Goal: Transaction & Acquisition: Purchase product/service

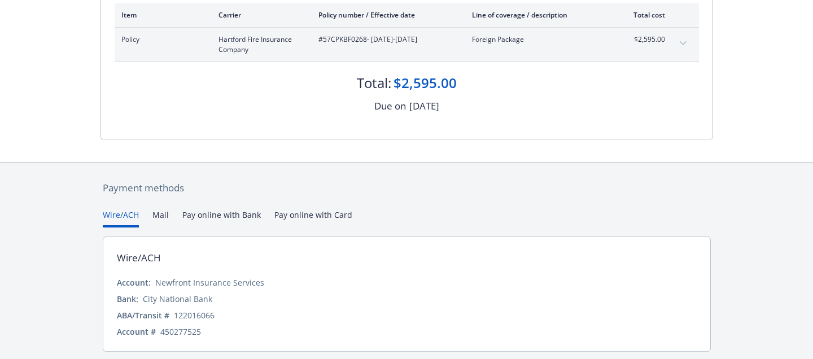
scroll to position [222, 0]
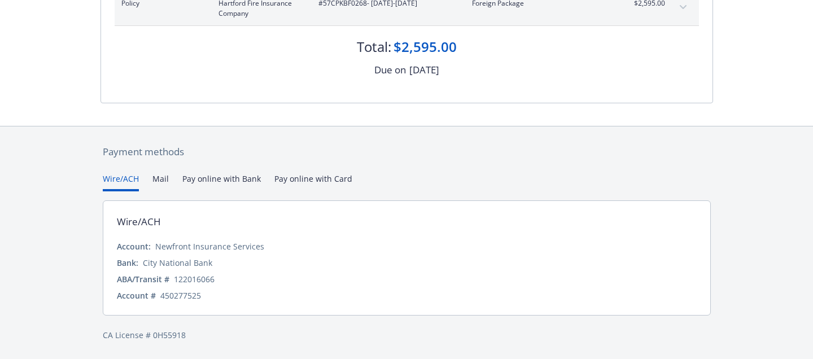
click at [323, 177] on div "Payment methods Wire/ACH Mail Pay online with Bank Pay online with Card Wire/AC…" at bounding box center [406, 242] width 612 height 233
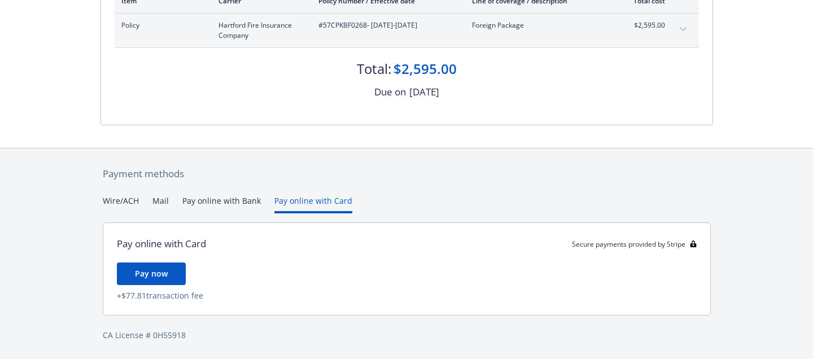
scroll to position [0, 0]
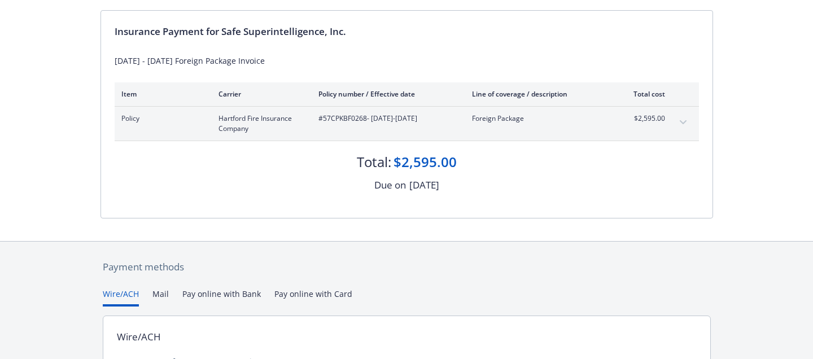
scroll to position [109, 0]
click at [306, 294] on button "Pay online with Card" at bounding box center [313, 295] width 78 height 19
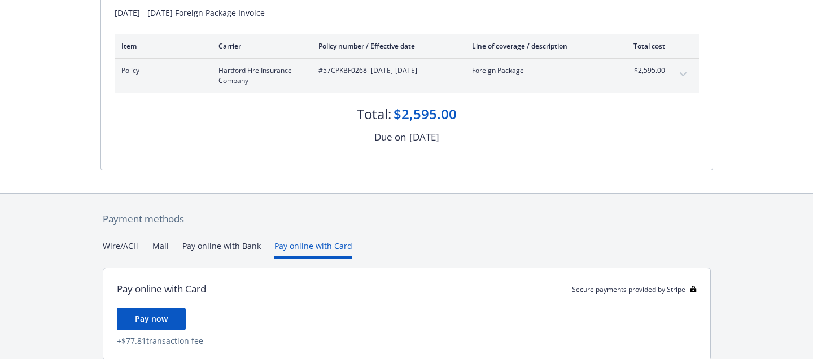
scroll to position [159, 0]
